Goal: Transaction & Acquisition: Book appointment/travel/reservation

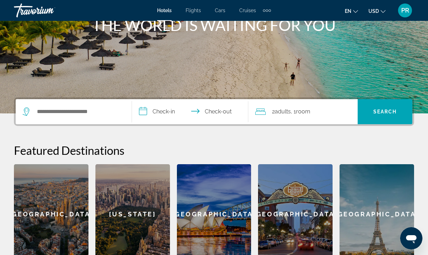
scroll to position [92, 0]
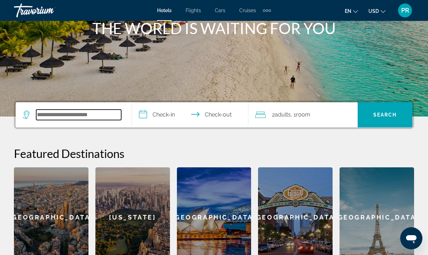
click at [55, 118] on input "Search widget" at bounding box center [78, 115] width 85 height 10
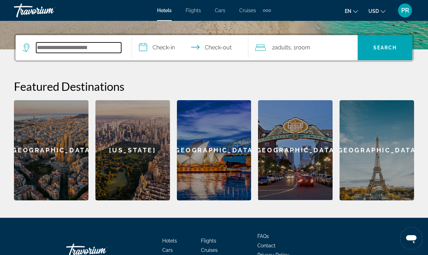
scroll to position [170, 0]
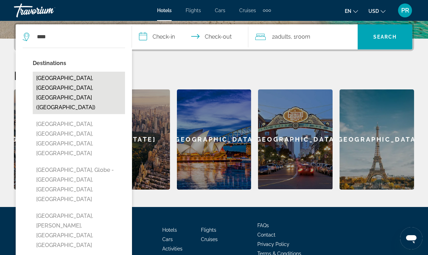
click at [70, 78] on button "[GEOGRAPHIC_DATA], [GEOGRAPHIC_DATA], [GEOGRAPHIC_DATA] ([GEOGRAPHIC_DATA])" at bounding box center [79, 93] width 92 height 42
type input "**********"
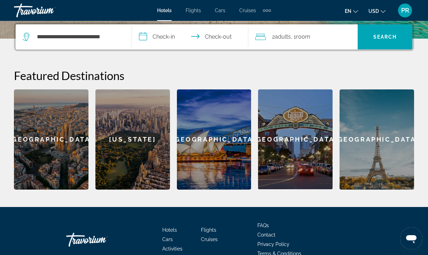
click at [166, 38] on input "**********" at bounding box center [191, 37] width 119 height 27
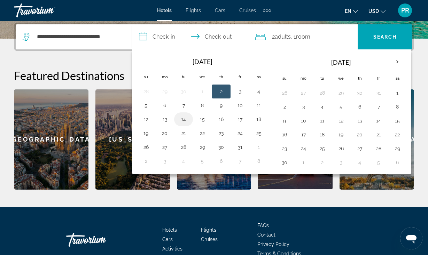
click at [181, 119] on button "14" at bounding box center [183, 119] width 11 height 10
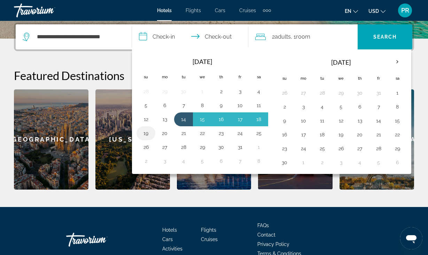
click at [146, 133] on button "19" at bounding box center [145, 133] width 11 height 10
type input "**********"
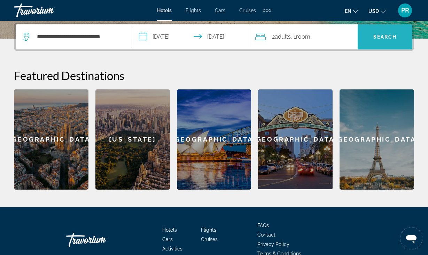
click at [389, 38] on span "Search" at bounding box center [385, 37] width 24 height 6
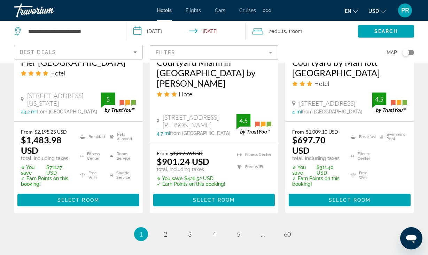
scroll to position [1043, 0]
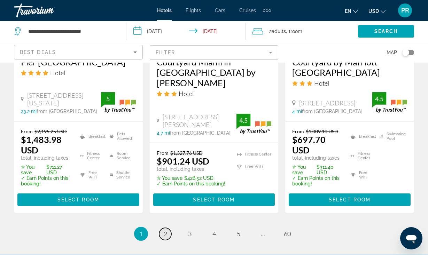
click at [167, 228] on link "page 2" at bounding box center [165, 234] width 12 height 12
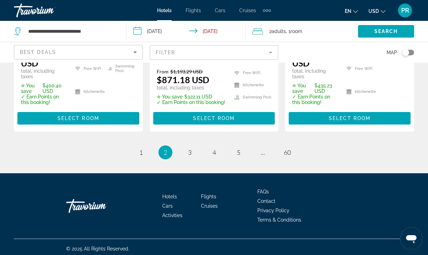
scroll to position [1108, 0]
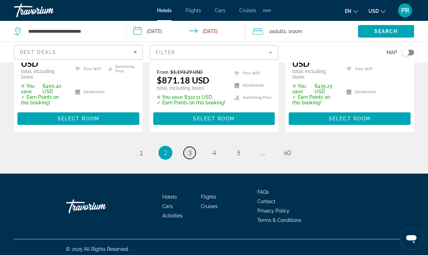
click at [192, 150] on link "page 3" at bounding box center [189, 153] width 12 height 12
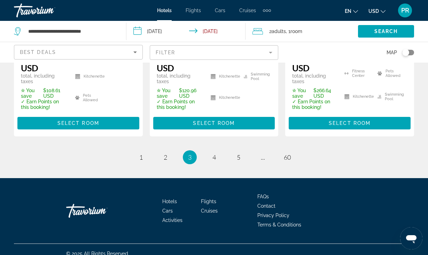
scroll to position [1114, 0]
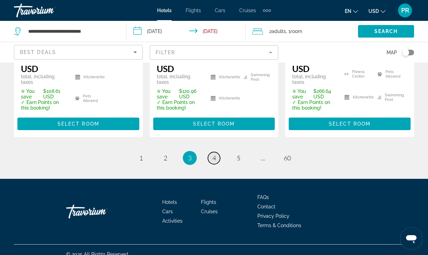
click at [213, 154] on span "4" at bounding box center [213, 158] width 3 height 8
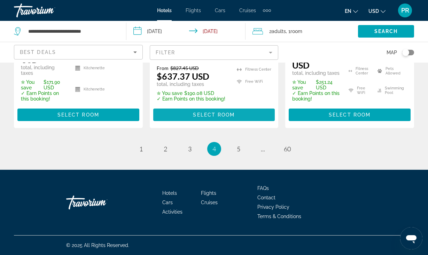
scroll to position [1097, 0]
click at [239, 149] on span "5" at bounding box center [238, 149] width 3 height 8
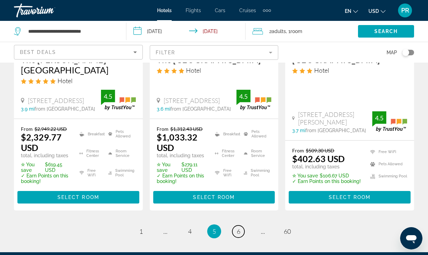
scroll to position [1039, 0]
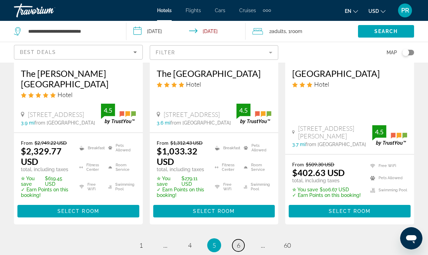
click at [236, 239] on link "page 6" at bounding box center [238, 245] width 12 height 12
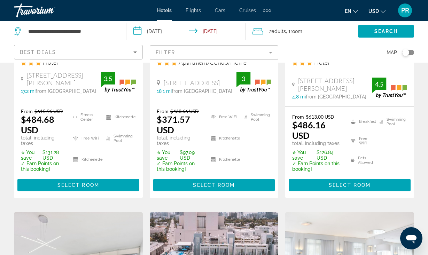
scroll to position [439, 0]
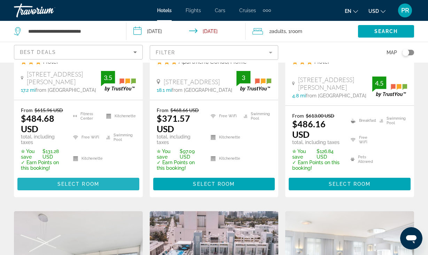
click at [79, 184] on span "Select Room" at bounding box center [78, 184] width 42 height 6
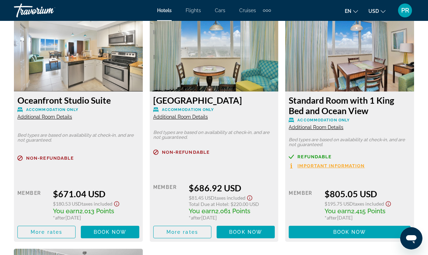
scroll to position [1592, 0]
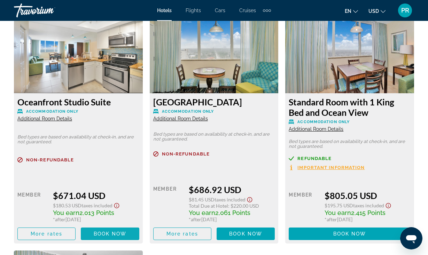
click at [121, 237] on span "Book now" at bounding box center [110, 234] width 33 height 6
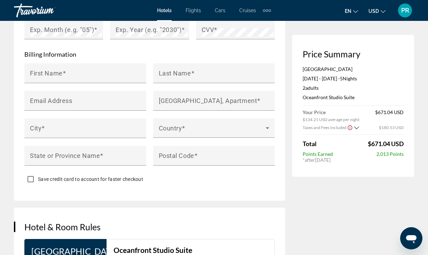
scroll to position [708, 0]
